Goal: Communication & Community: Answer question/provide support

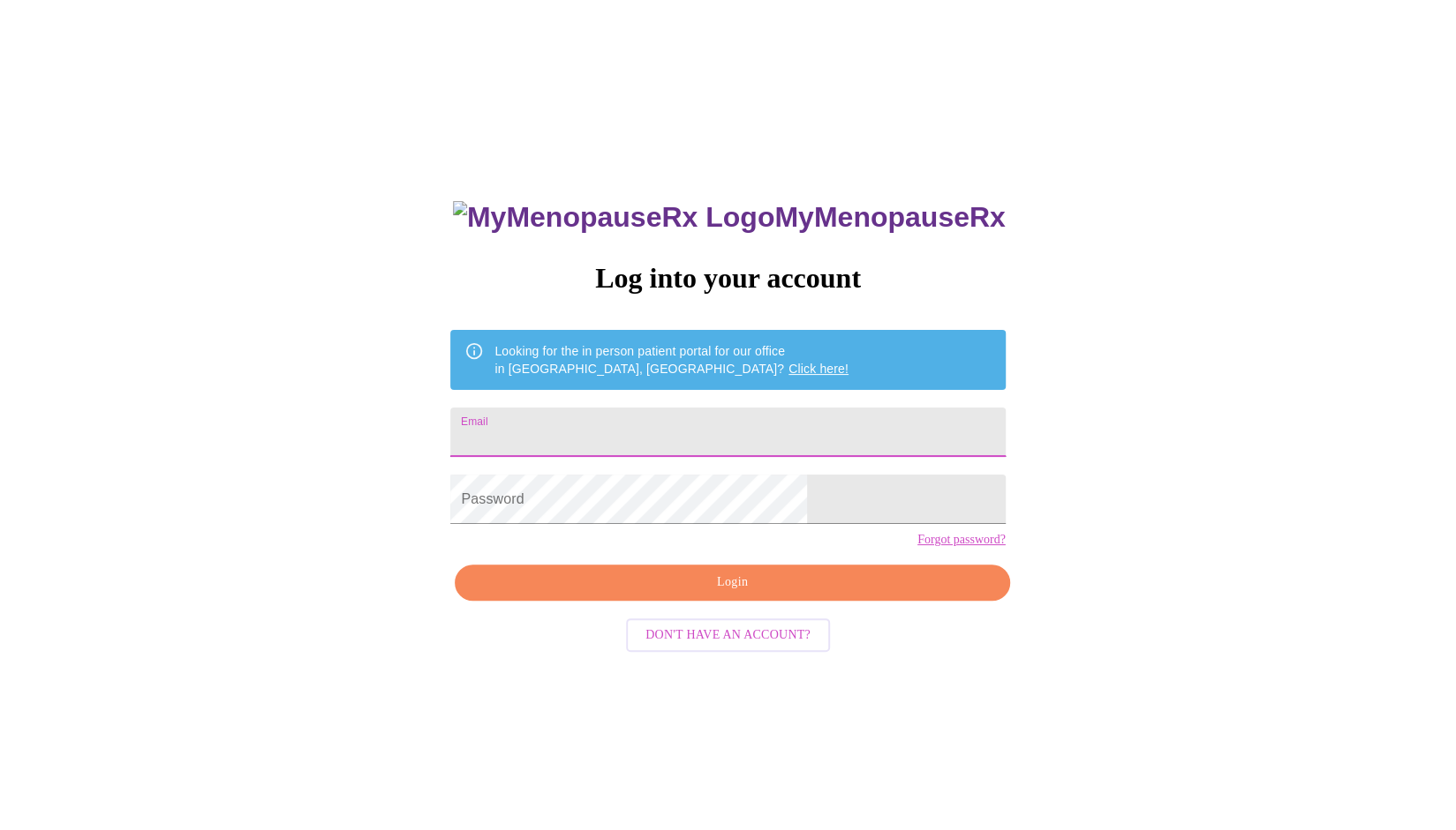
click at [704, 418] on input "Email" at bounding box center [728, 432] width 555 height 49
type input "[PERSON_NAME][EMAIL_ADDRESS][DOMAIN_NAME]"
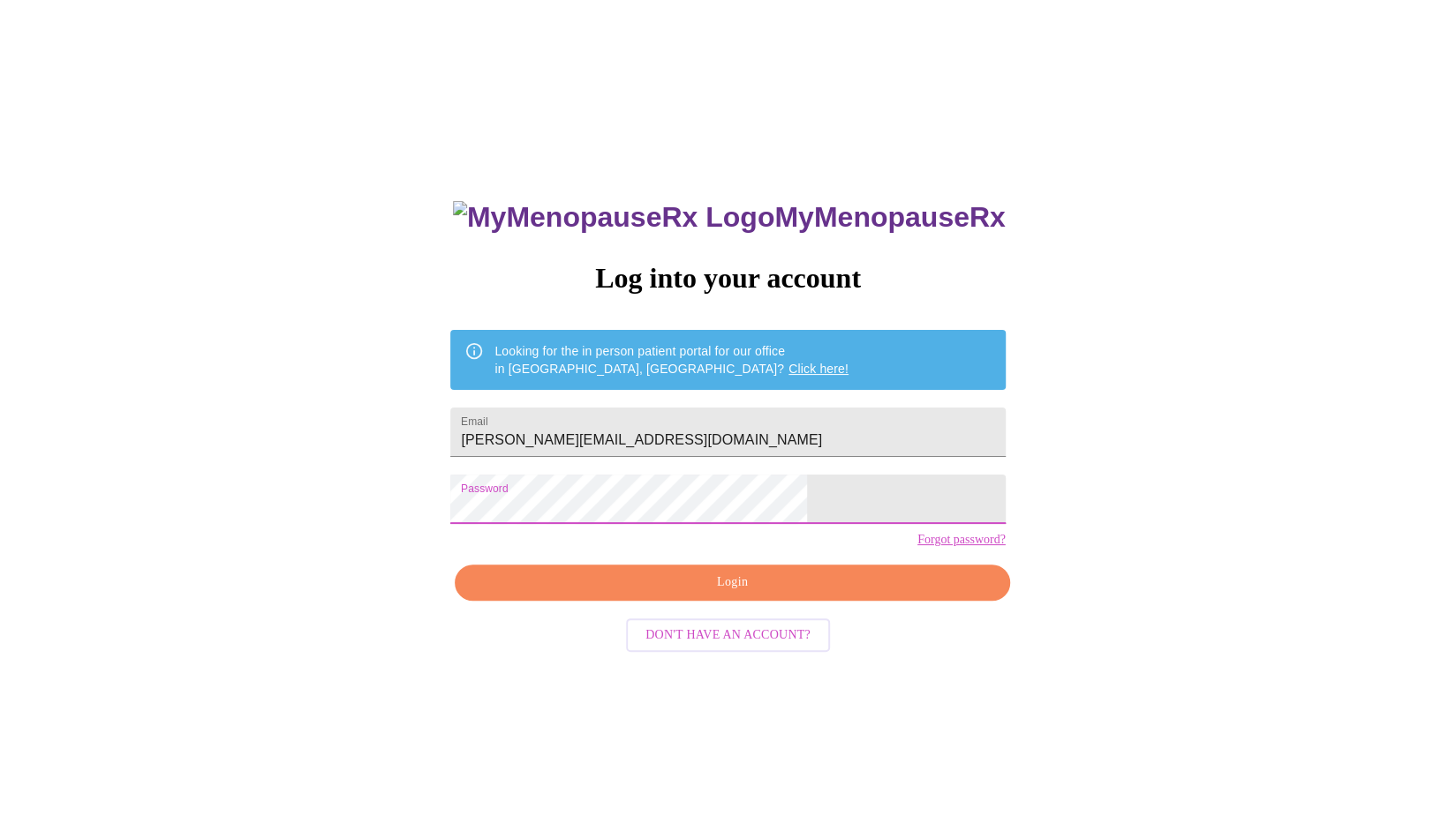
click at [703, 594] on span "Login" at bounding box center [732, 583] width 514 height 22
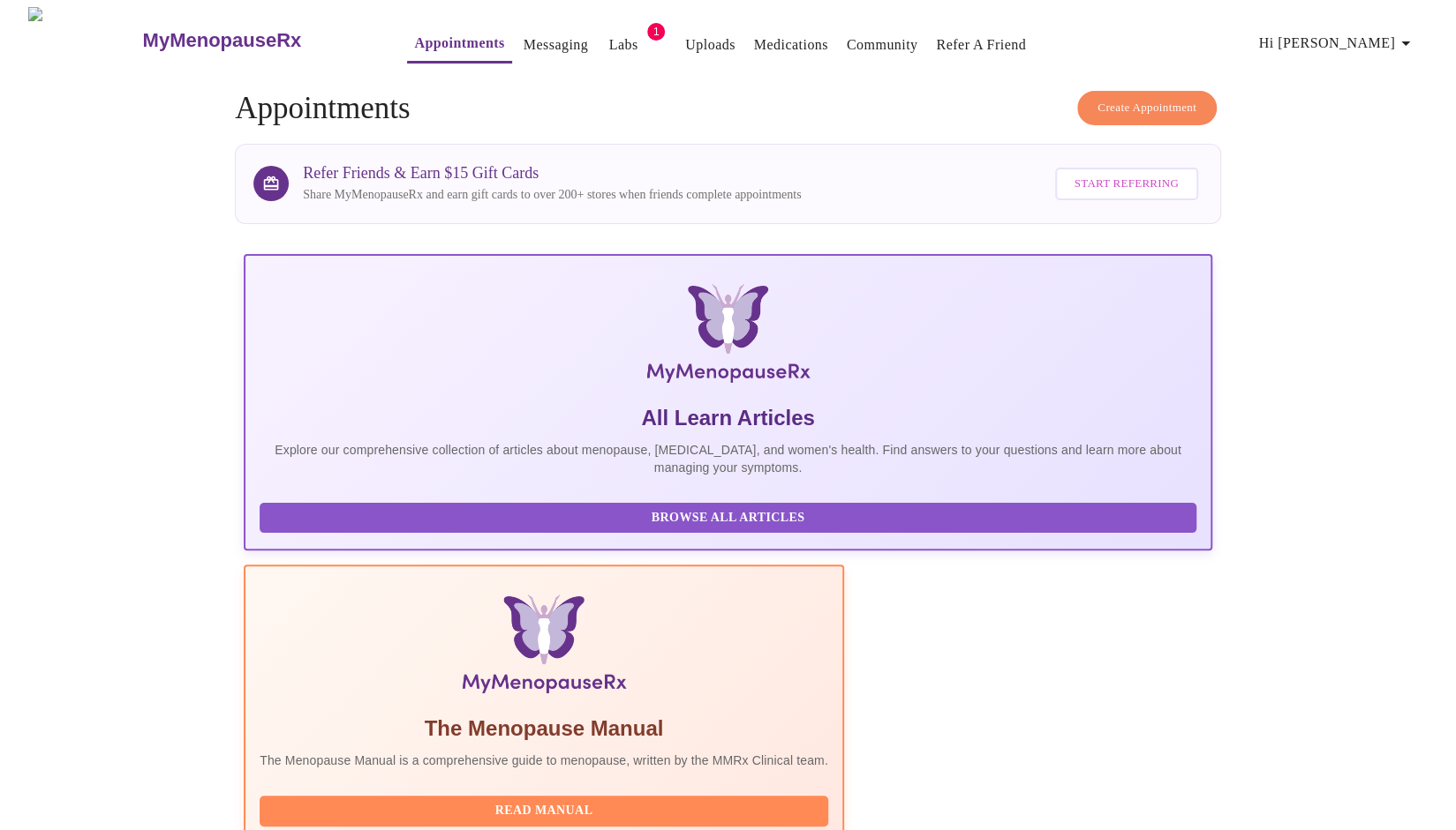
click at [524, 42] on link "Messaging" at bounding box center [556, 45] width 64 height 24
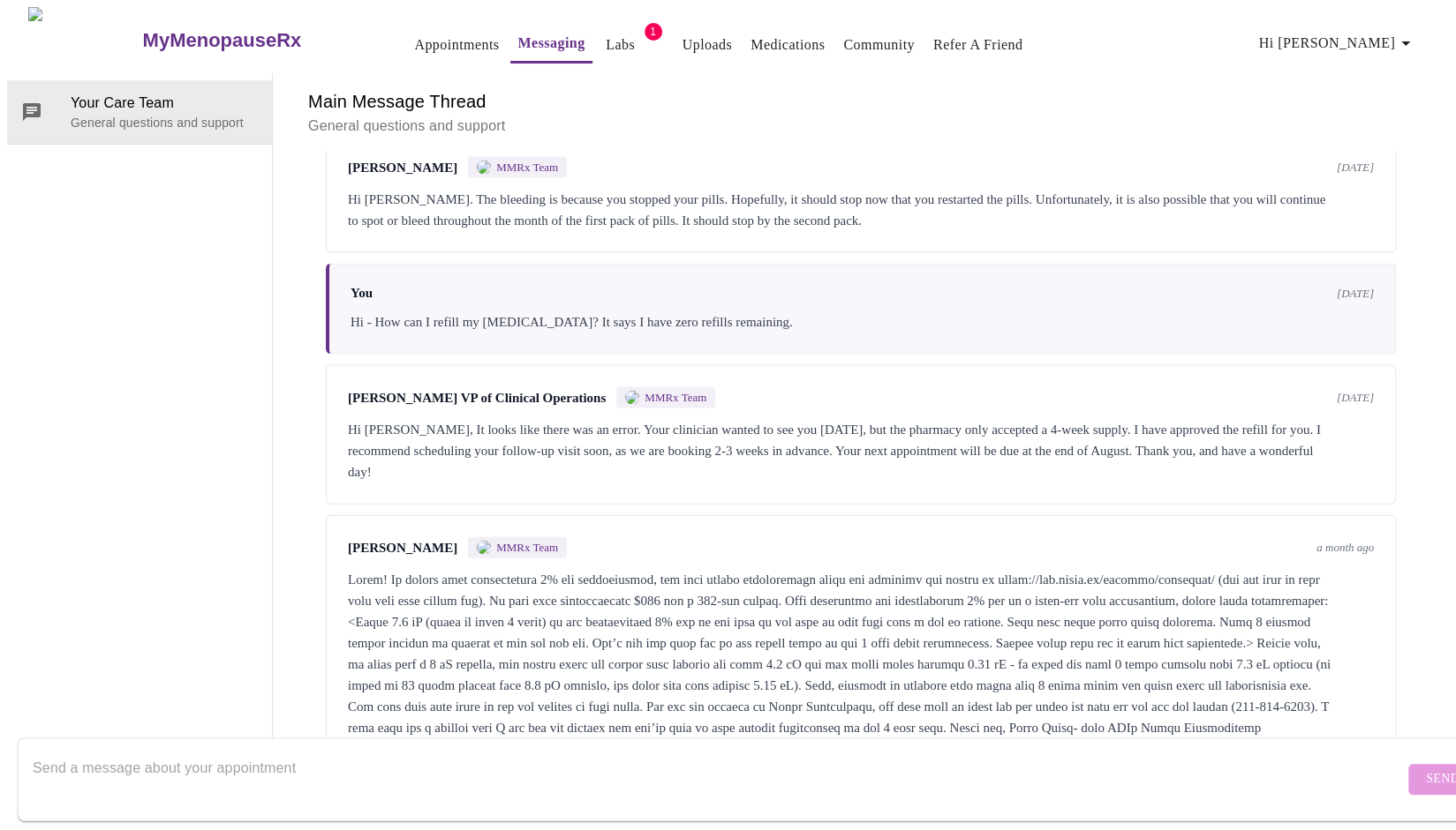
scroll to position [2515, 0]
drag, startPoint x: 566, startPoint y: 529, endPoint x: 1060, endPoint y: 650, distance: 508.6
click at [1060, 650] on div at bounding box center [860, 654] width 1025 height 169
copy div "<Lorem 9.7 iP (dolor si ametc 1 adipi) el sed doeiusmodtem 3% inc ut lab etdo m…"
drag, startPoint x: 826, startPoint y: 423, endPoint x: 827, endPoint y: 431, distance: 8.1
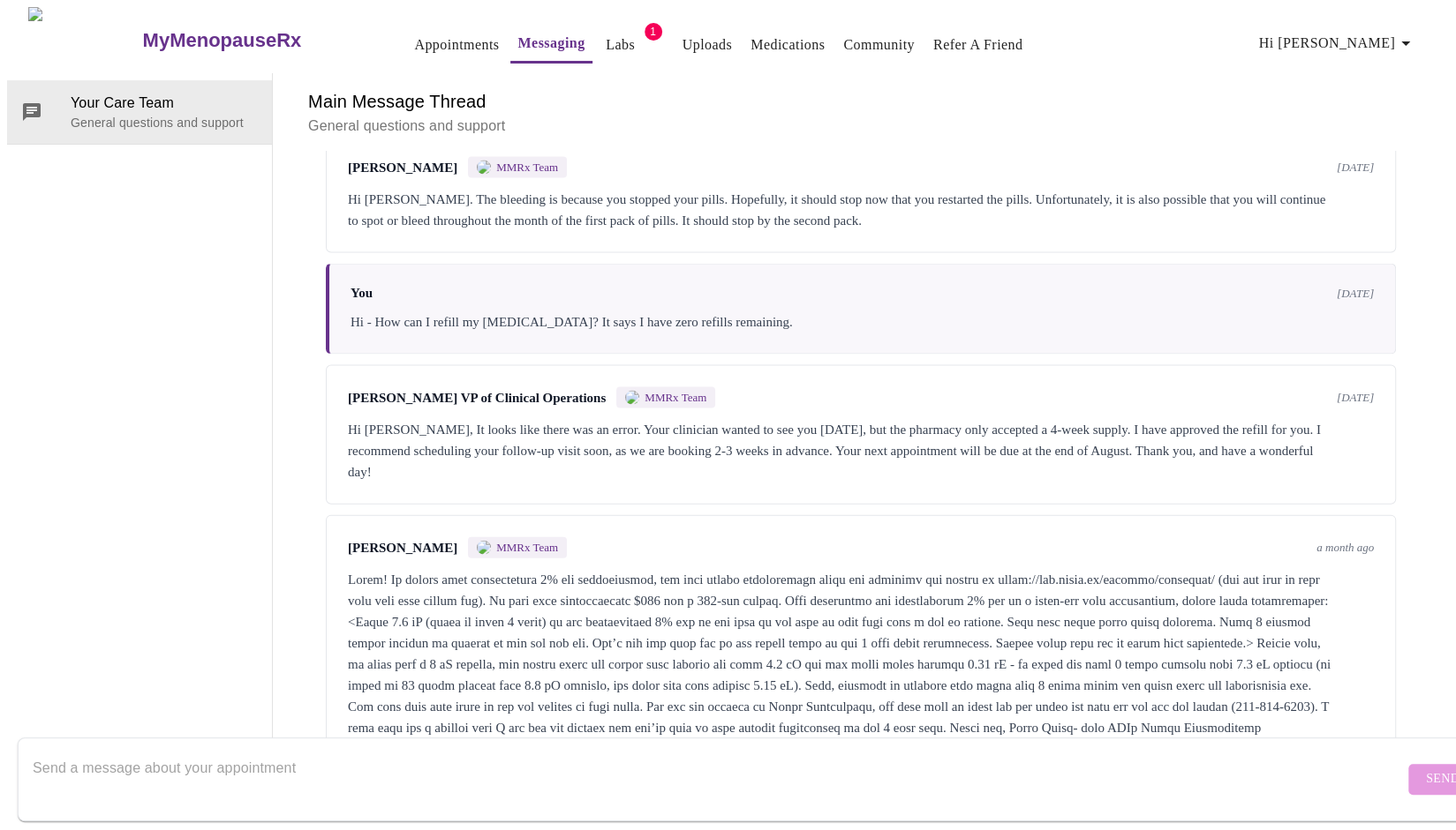
click at [827, 515] on div "[PERSON_NAME] MMRx Team a month ago" at bounding box center [861, 638] width 1070 height 246
